Goal: Navigation & Orientation: Find specific page/section

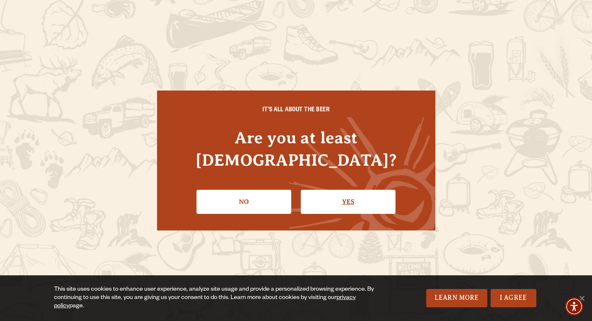
click at [344, 195] on link "Yes" at bounding box center [348, 202] width 95 height 24
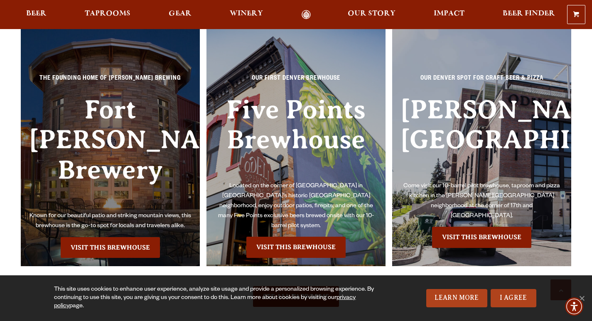
scroll to position [1801, 0]
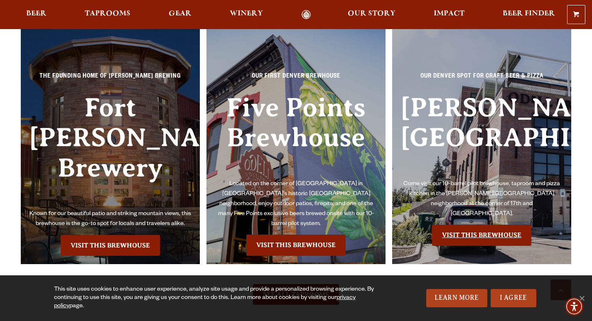
click at [502, 226] on link "Visit this Brewhouse" at bounding box center [481, 235] width 99 height 21
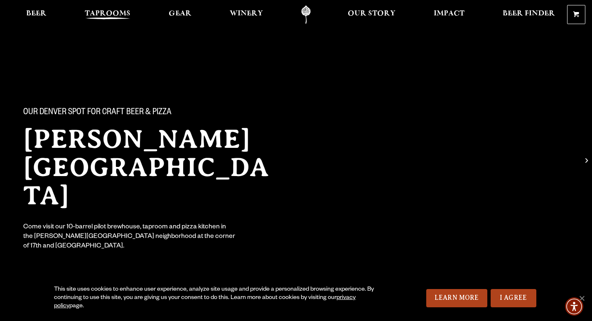
click at [97, 10] on span "Taprooms" at bounding box center [108, 13] width 46 height 7
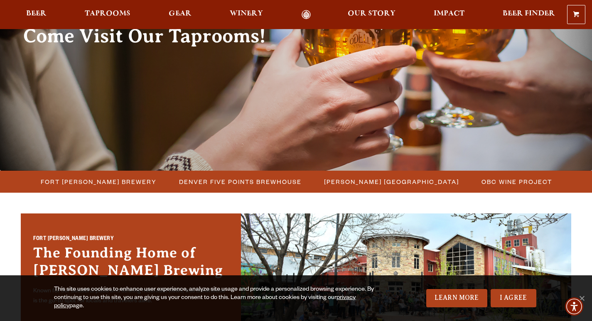
scroll to position [109, 0]
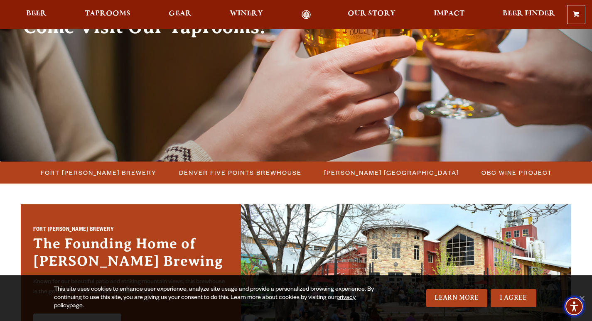
click at [583, 299] on img "Accessibility Menu" at bounding box center [575, 307] width 20 height 20
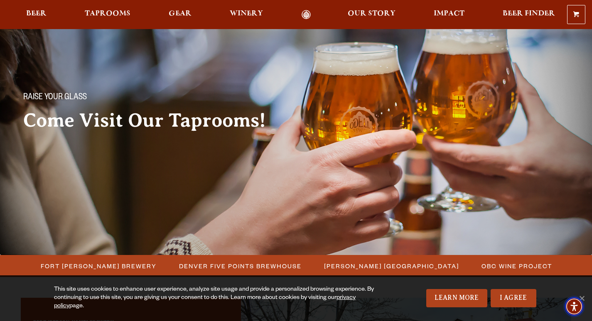
scroll to position [0, 0]
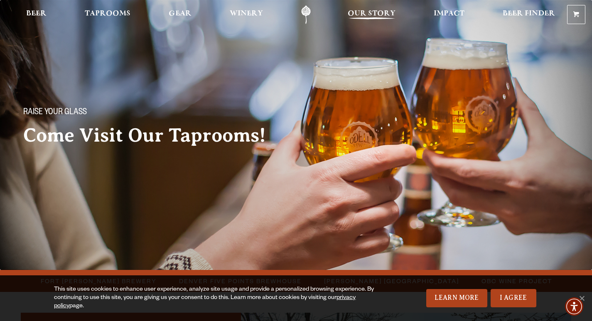
click at [375, 13] on span "Our Story" at bounding box center [372, 13] width 48 height 7
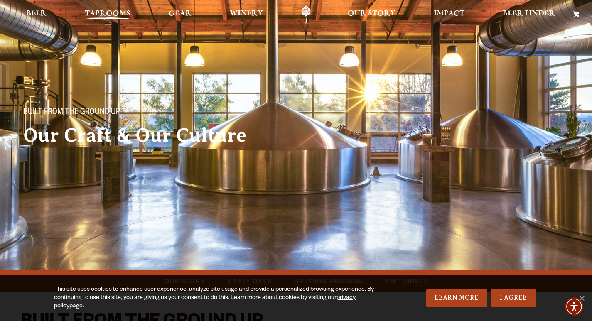
click at [125, 15] on span "Taprooms" at bounding box center [108, 13] width 46 height 7
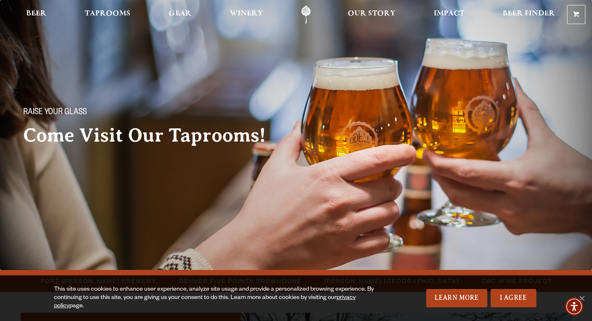
click at [459, 136] on div "Raise your glass Come Visit Our Taprooms!" at bounding box center [296, 120] width 592 height 78
click at [238, 13] on span "Winery" at bounding box center [246, 13] width 33 height 7
